Goal: Task Accomplishment & Management: Complete application form

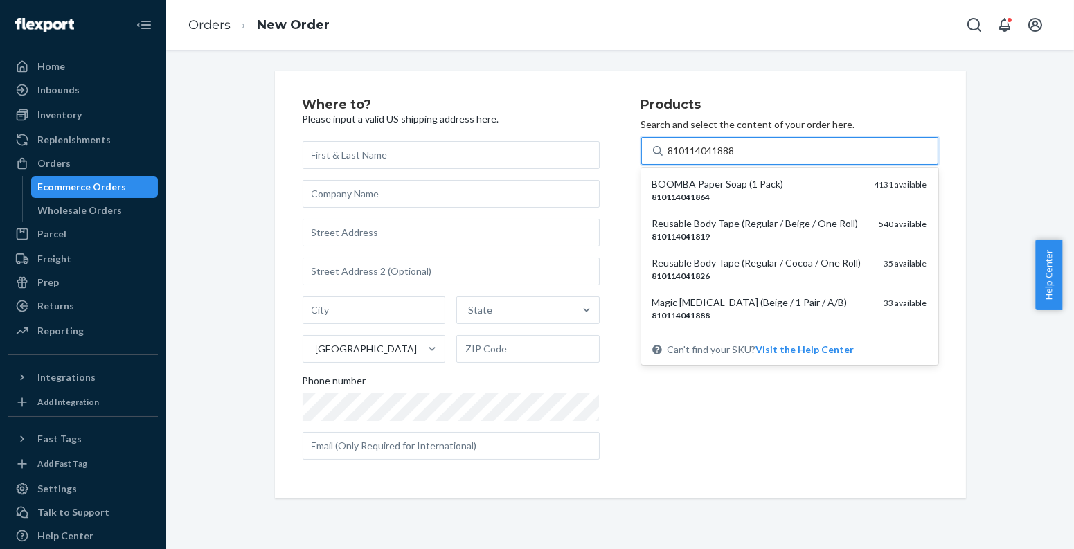
type input "810114041888"
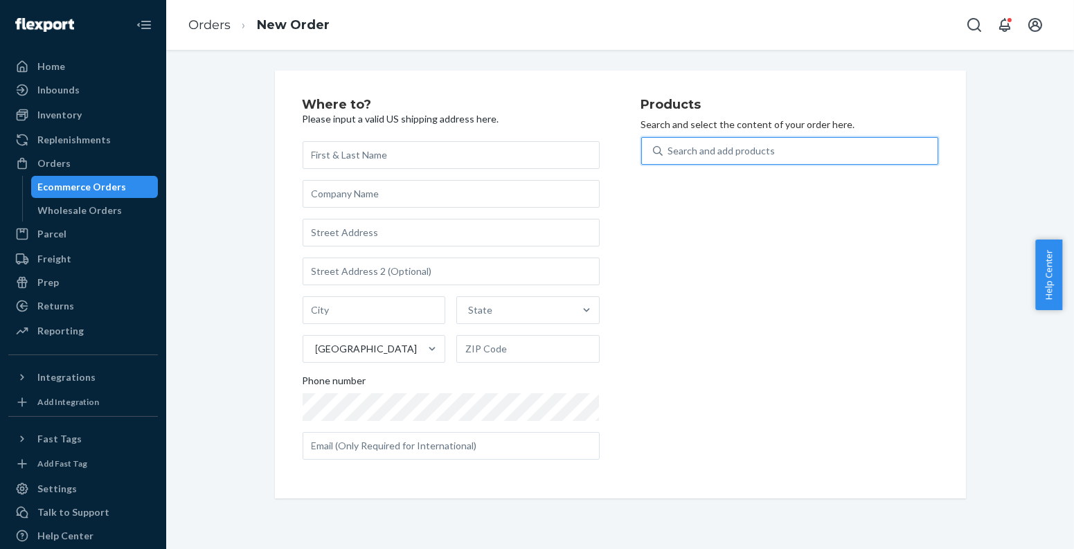
click at [123, 186] on div "Ecommerce Orders" at bounding box center [95, 186] width 125 height 19
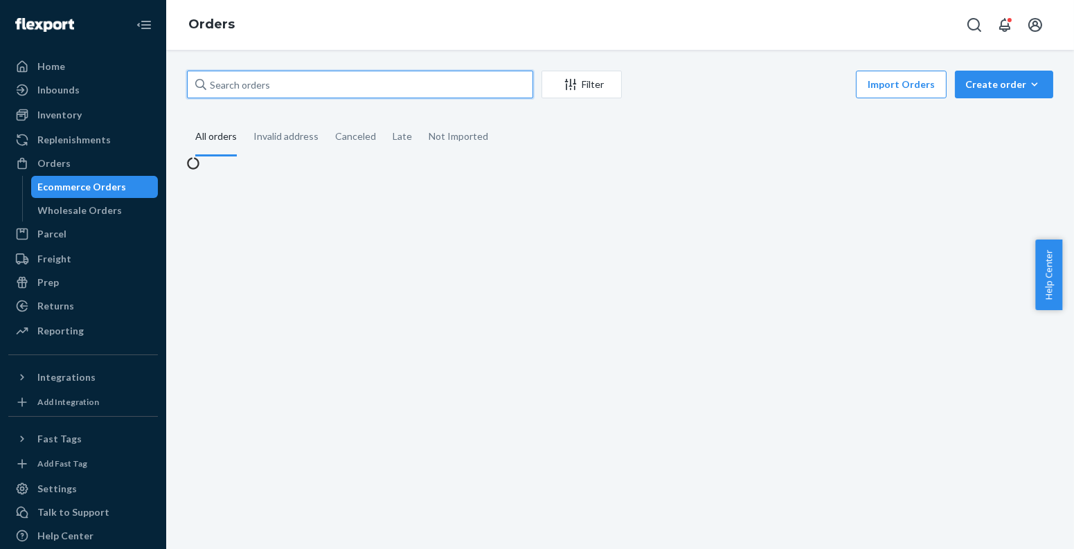
click at [309, 84] on input "text" at bounding box center [360, 85] width 346 height 28
paste input "[PERSON_NAME]"
type input "[PERSON_NAME]"
paste input "[PERSON_NAME]"
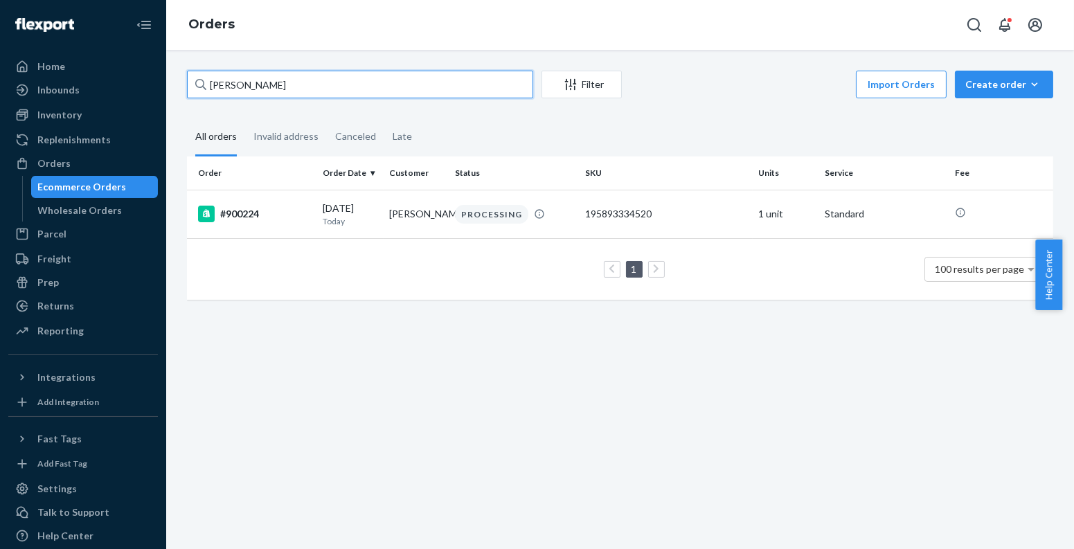
paste input "nne [PERSON_NAME]"
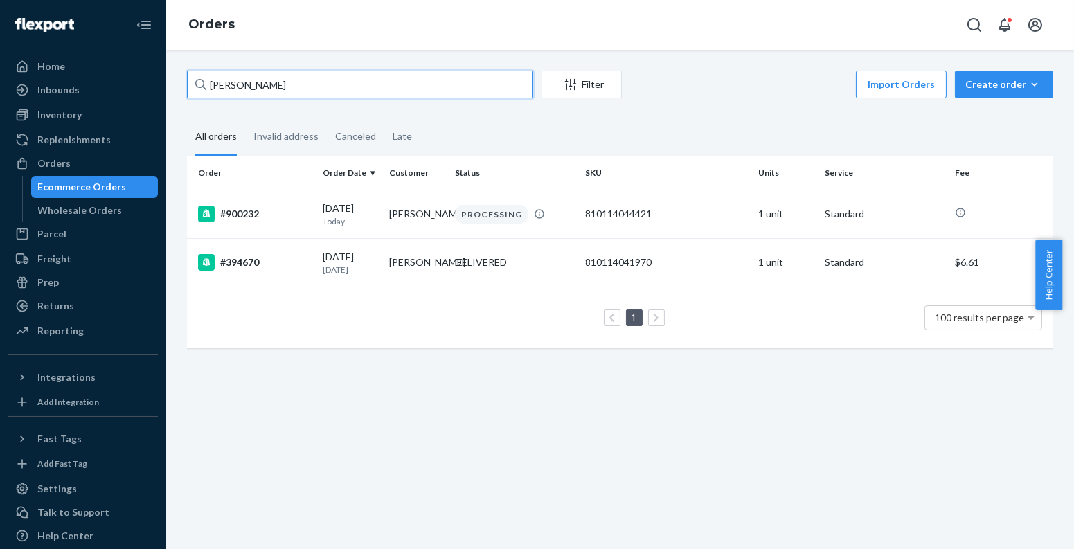
paste input "[PERSON_NAME]"
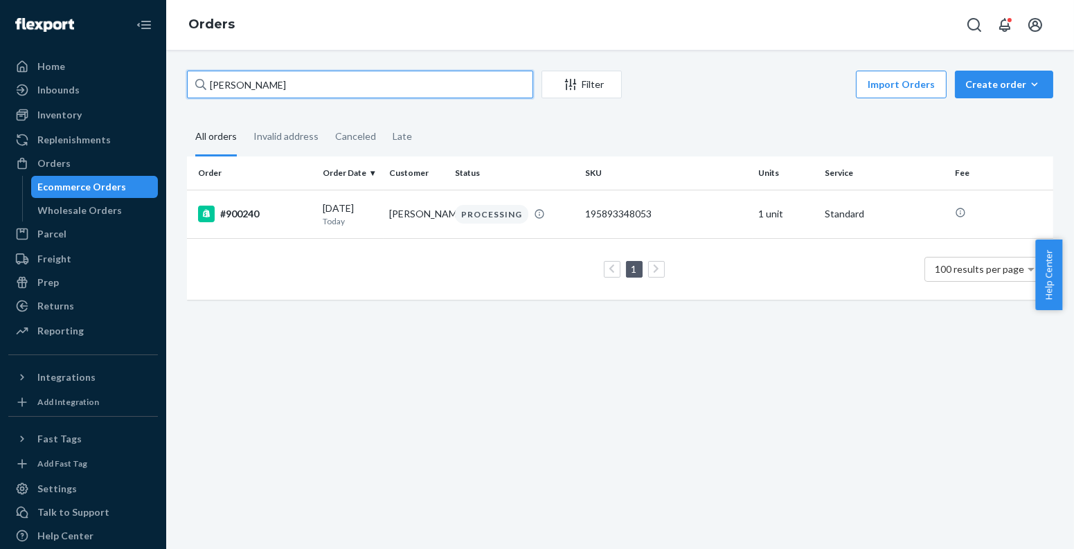
paste input "[PERSON_NAME]"
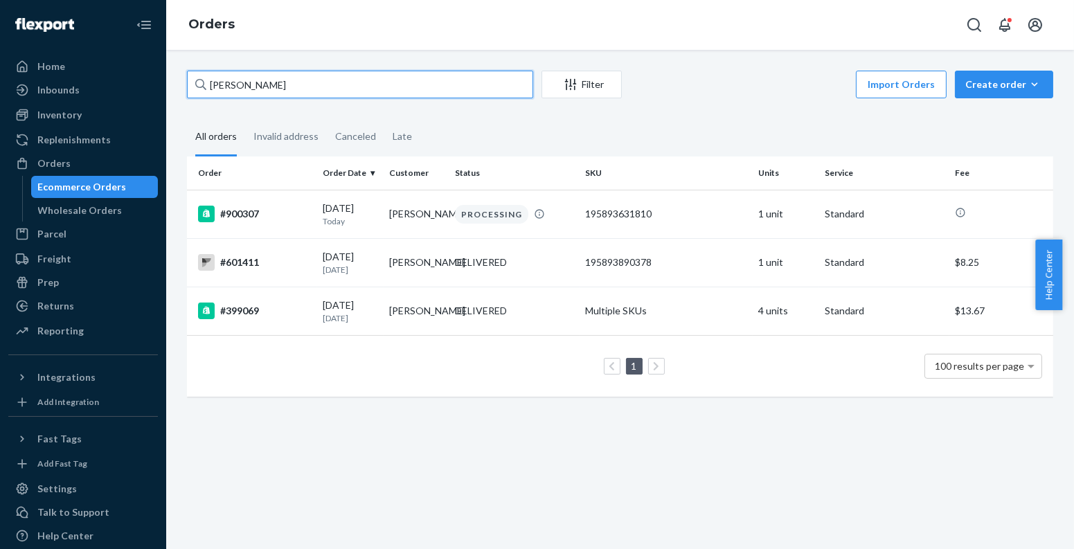
paste input "[PERSON_NAME]"
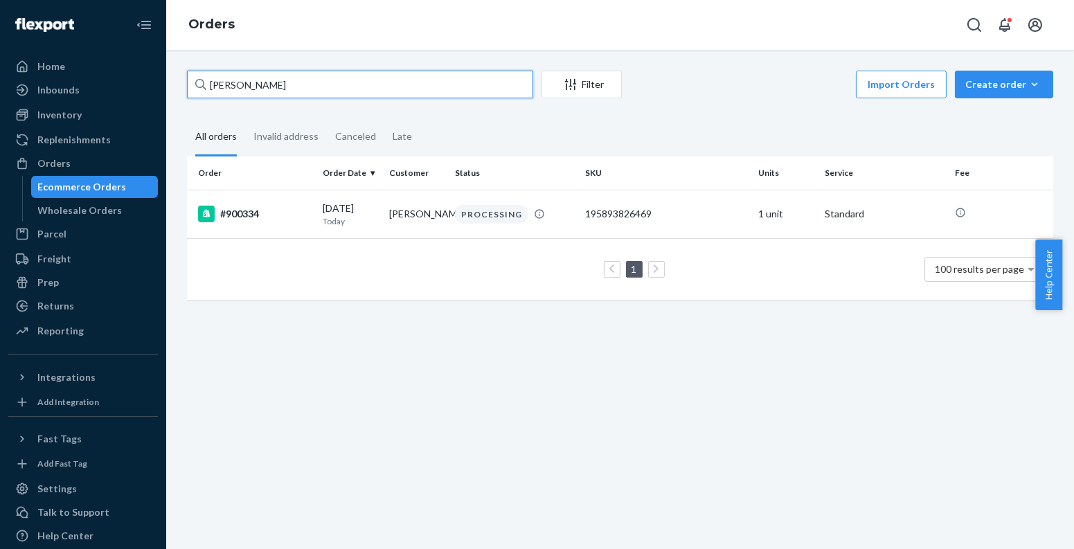
paste input "[PERSON_NAME]"
paste input "Su [GEOGRAPHIC_DATA]"
paste input "[PERSON_NAME]"
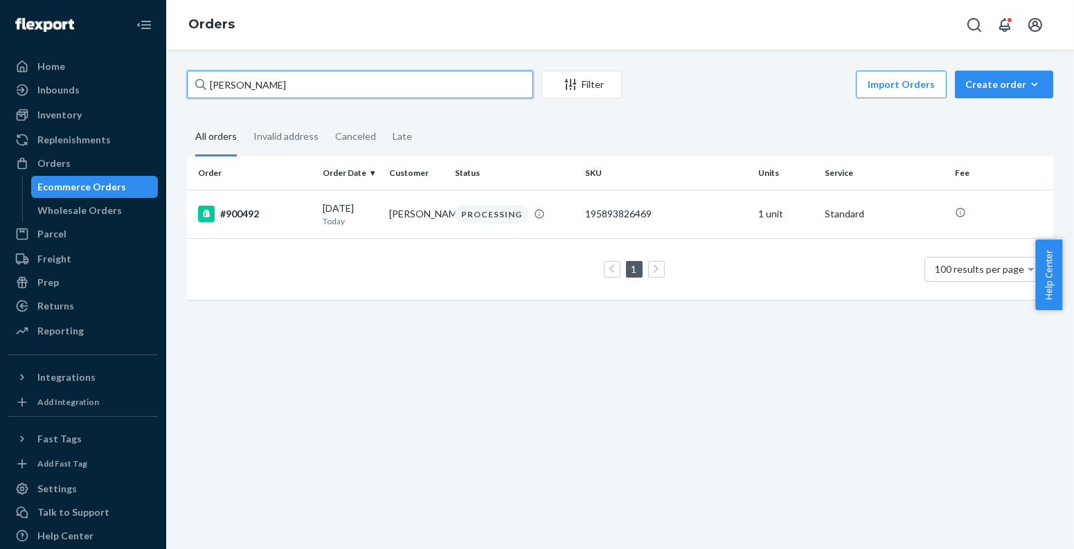
paste input "[PERSON_NAME]"
paste input "Trinity [PERSON_NAME]"
paste input "[PERSON_NAME]"
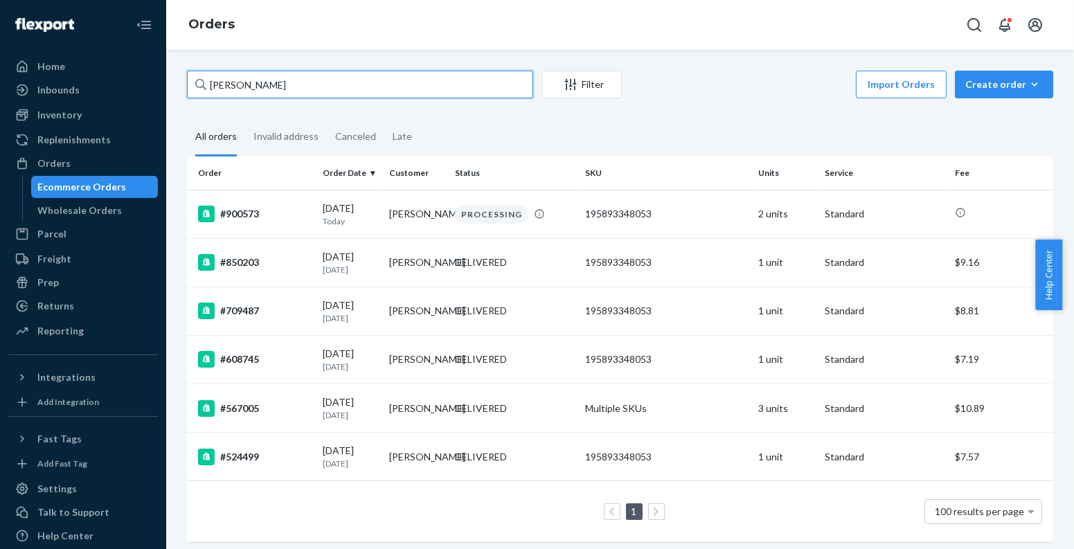
paste input "[PERSON_NAME]"
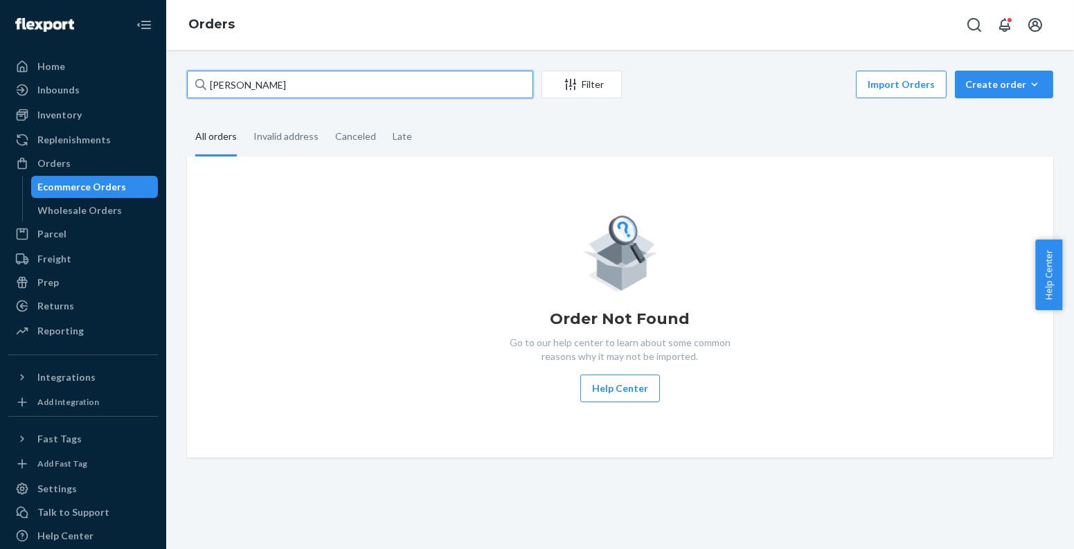
type input "[PERSON_NAME]"
click at [991, 88] on div "Create order" at bounding box center [1004, 85] width 78 height 14
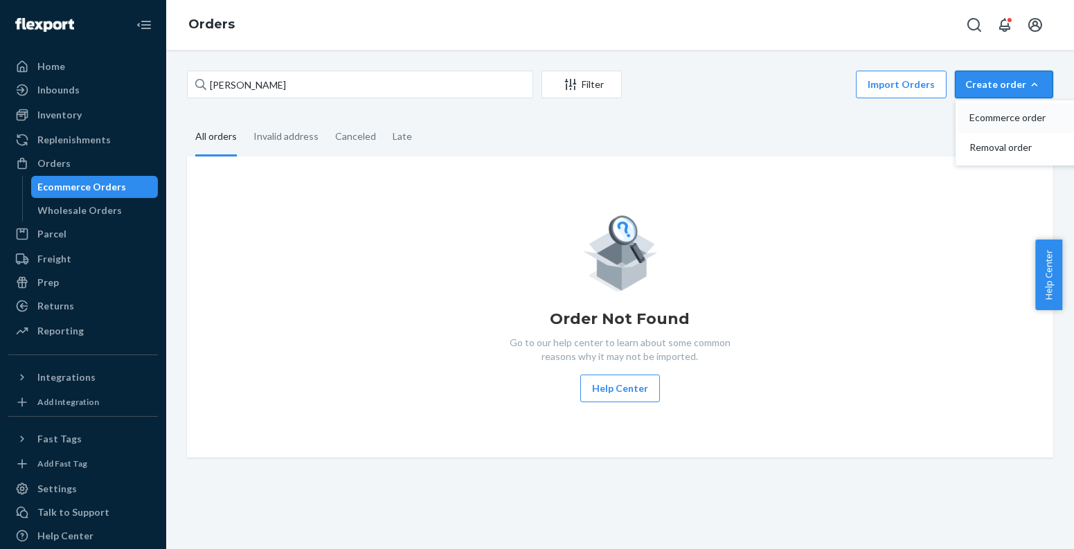
click at [985, 120] on span "Ecommerce order" at bounding box center [1012, 118] width 86 height 10
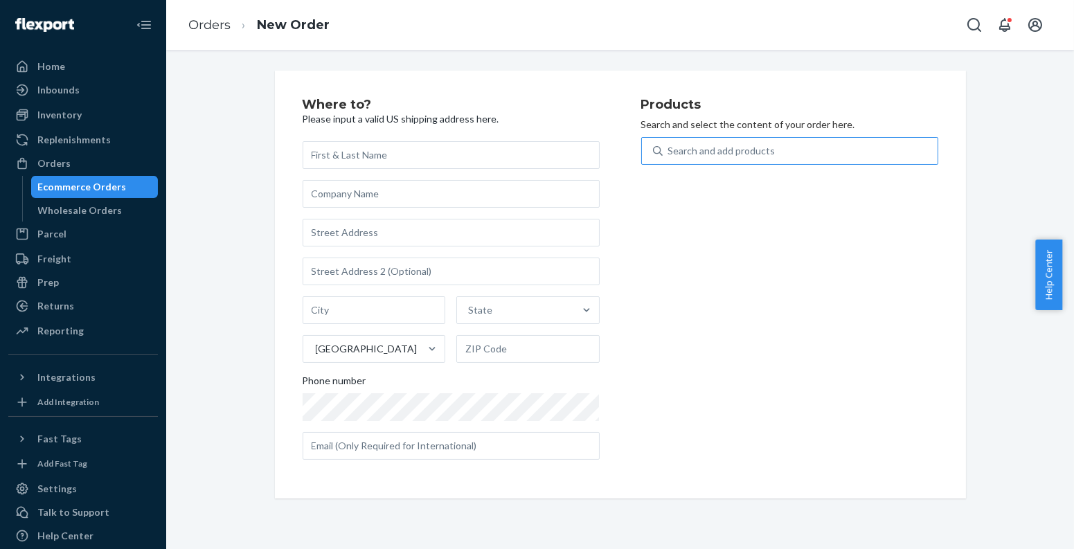
click at [797, 145] on div "Search and add products" at bounding box center [800, 150] width 275 height 25
click at [670, 145] on input "Search and add products" at bounding box center [668, 151] width 1 height 14
paste input "810114045251"
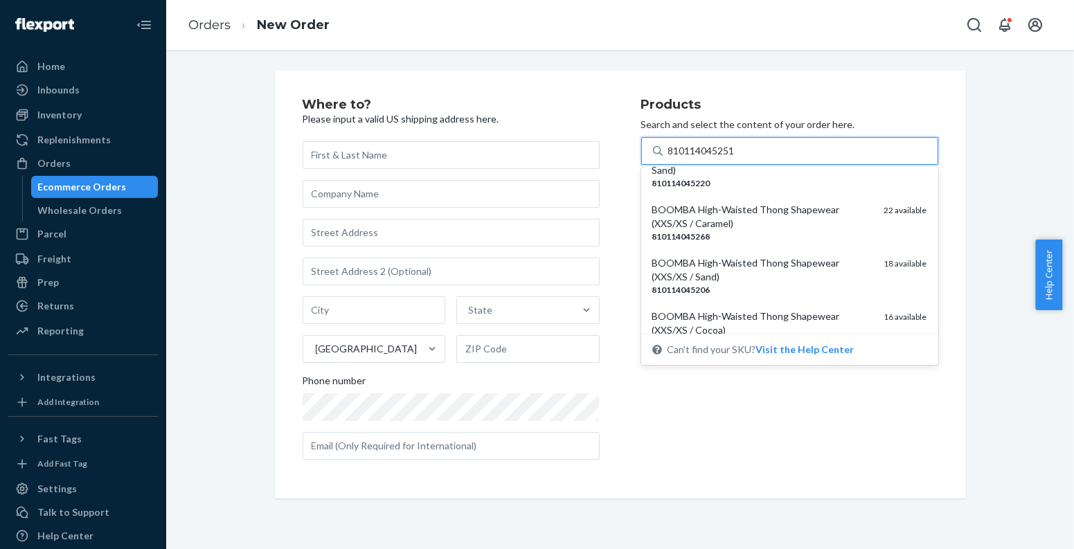
scroll to position [51, 0]
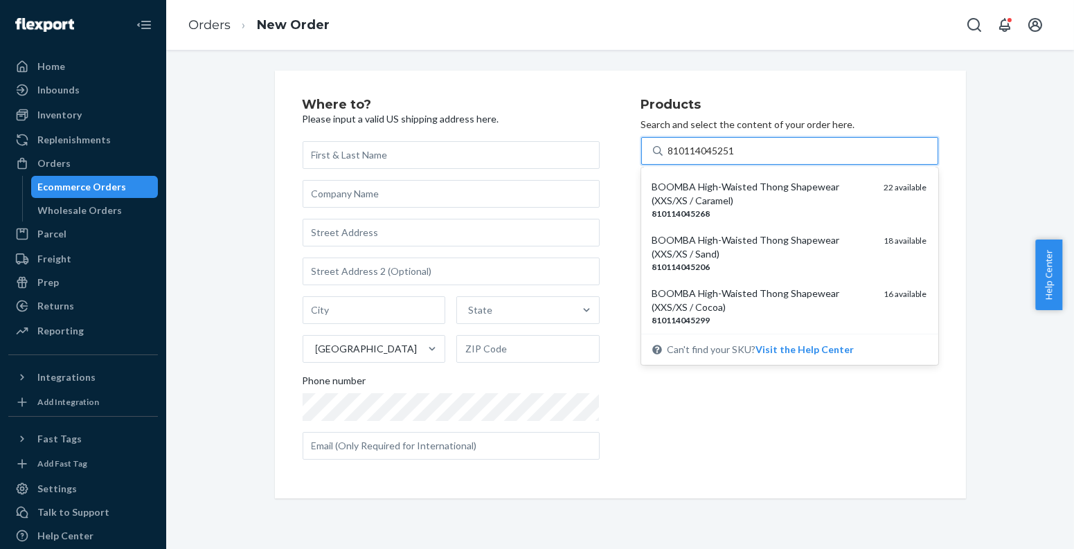
type input "810114045251"
click at [932, 229] on div "Where to? Please input a valid US shipping address here. State United States Ph…" at bounding box center [620, 285] width 691 height 428
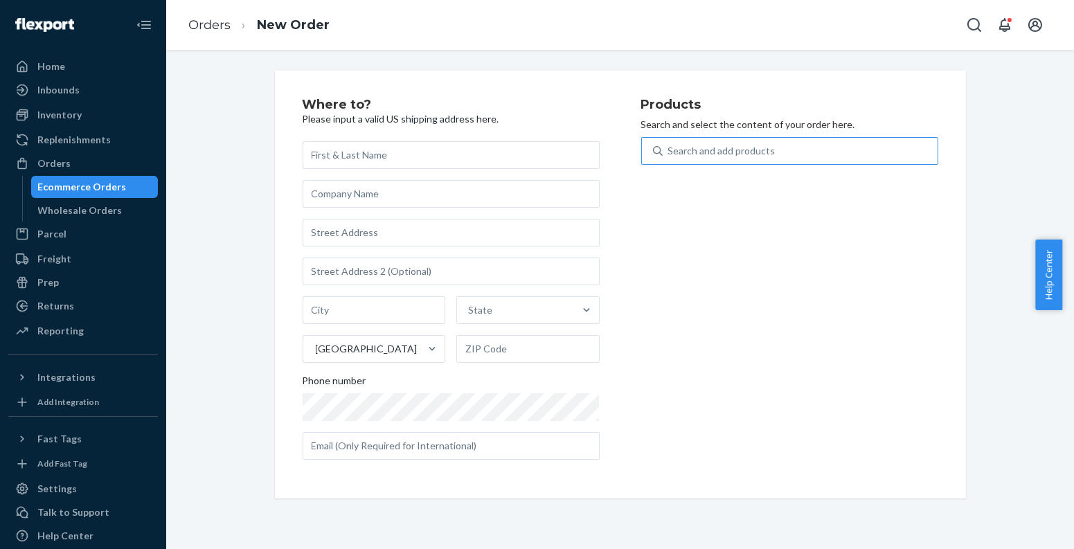
click at [881, 156] on div "Search and add products" at bounding box center [800, 150] width 275 height 25
click at [670, 156] on input "Search and add products" at bounding box center [668, 151] width 1 height 14
paste input "810114045251"
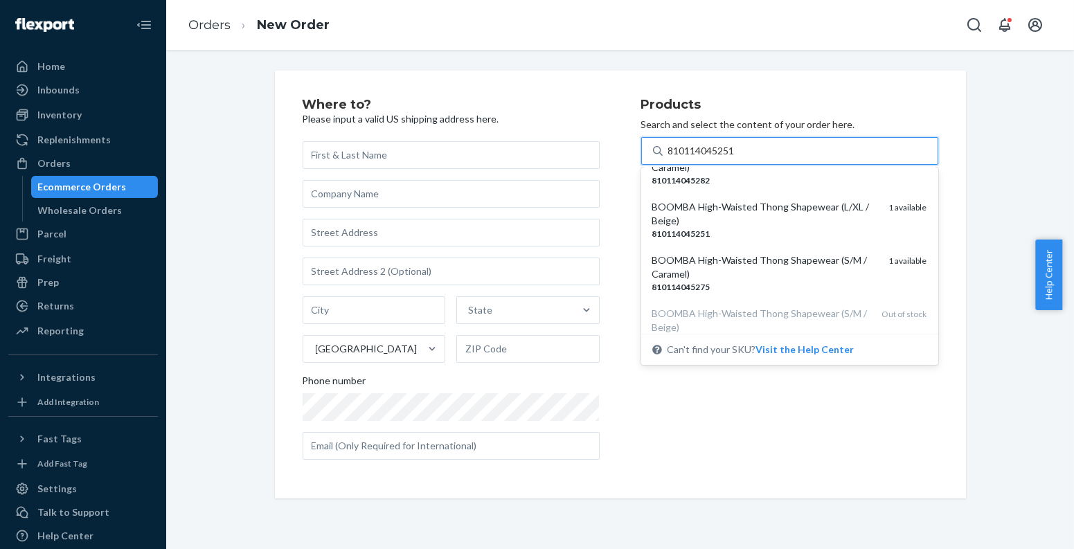
scroll to position [300, 0]
type input "810114045251"
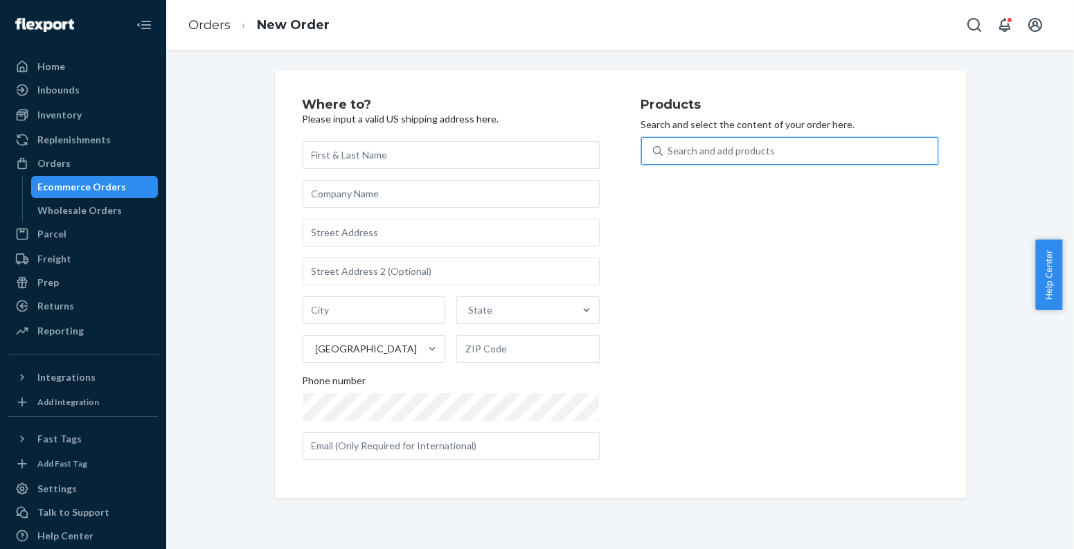
paste input "810114045060"
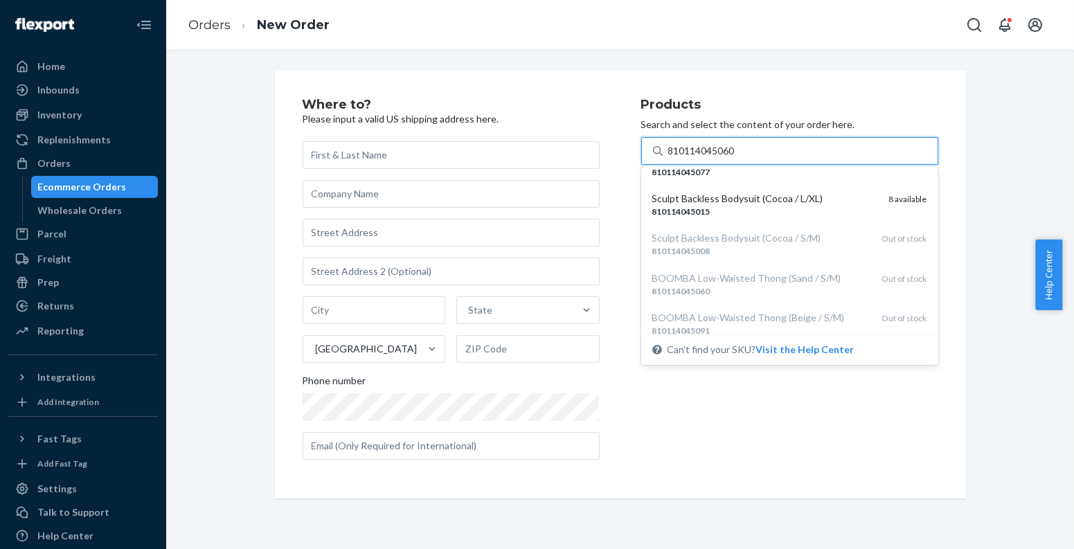
scroll to position [114, 0]
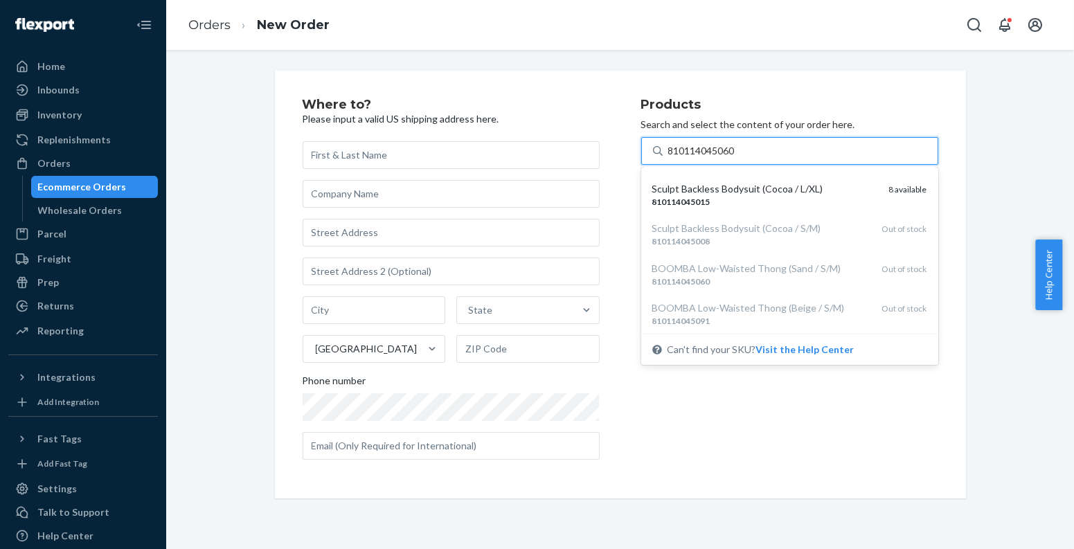
type input "810114045060"
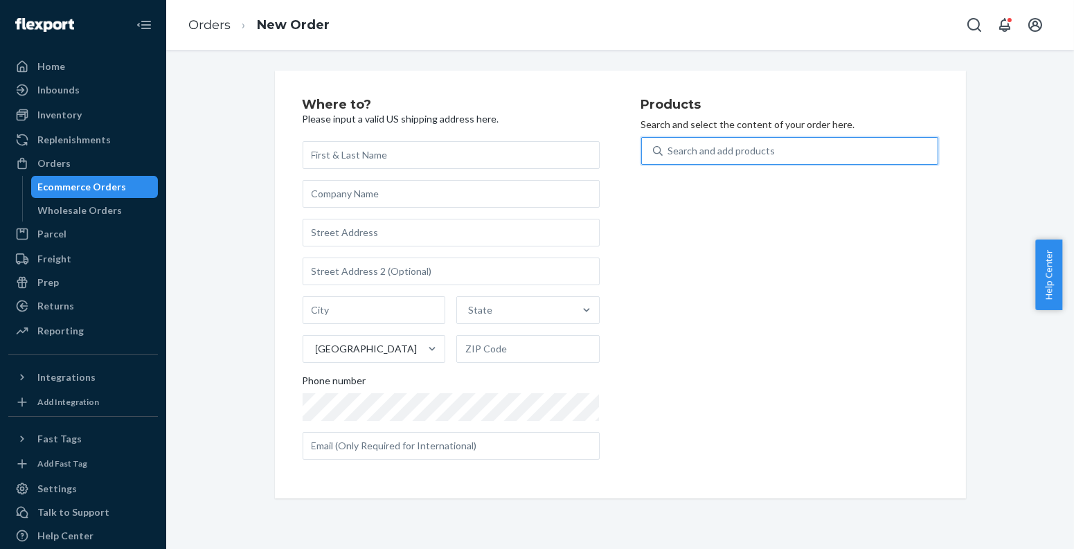
click at [129, 181] on div "Ecommerce Orders" at bounding box center [95, 186] width 125 height 19
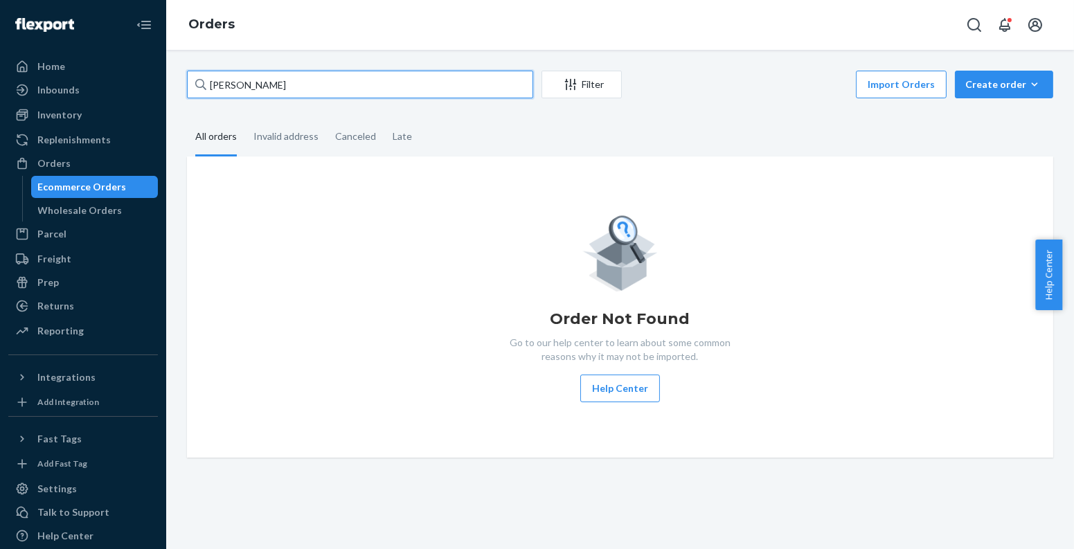
click at [305, 90] on input "[PERSON_NAME]" at bounding box center [360, 85] width 346 height 28
